Goal: Task Accomplishment & Management: Manage account settings

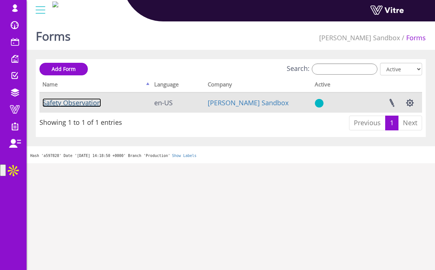
click at [79, 100] on link "Safety Observation" at bounding box center [71, 102] width 59 height 9
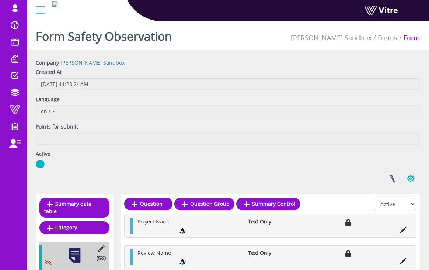
click at [409, 176] on button "button" at bounding box center [411, 179] width 18 height 20
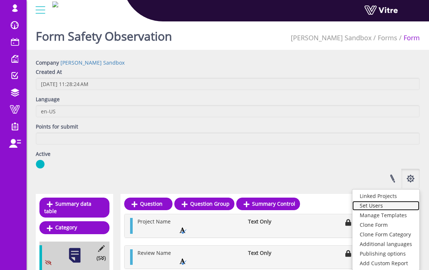
click at [391, 202] on link "Set Users" at bounding box center [386, 206] width 67 height 10
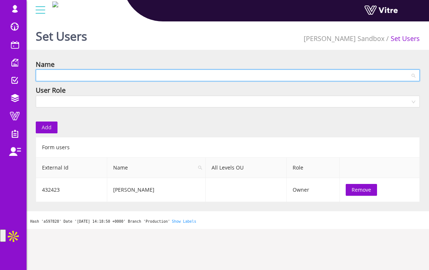
click at [149, 76] on input "search" at bounding box center [225, 75] width 370 height 11
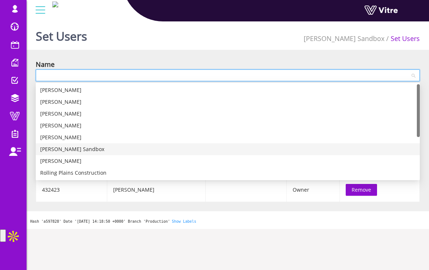
click at [143, 148] on div "[PERSON_NAME] Sandbox" at bounding box center [228, 149] width 376 height 8
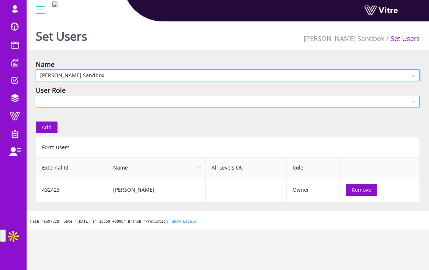
click at [140, 101] on input "search" at bounding box center [225, 101] width 370 height 11
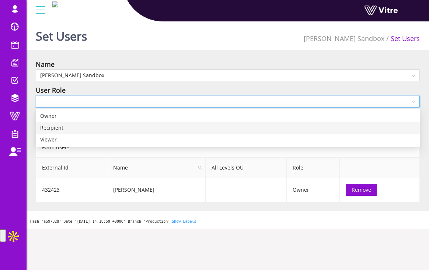
click at [137, 131] on div "Recipient" at bounding box center [228, 128] width 376 height 8
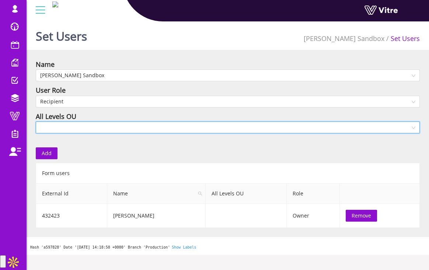
click at [62, 130] on input "search" at bounding box center [225, 127] width 370 height 11
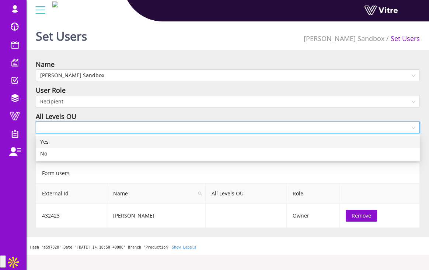
click at [58, 139] on div "Yes" at bounding box center [228, 142] width 376 height 8
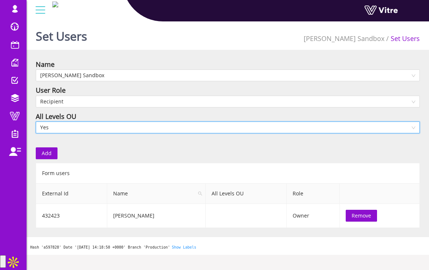
click at [52, 151] on button "Add" at bounding box center [47, 153] width 22 height 12
